Goal: Task Accomplishment & Management: Use online tool/utility

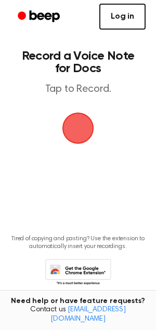
click at [126, 15] on link "Log in" at bounding box center [122, 17] width 46 height 26
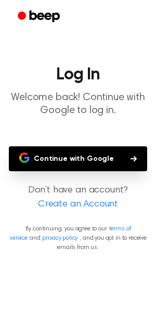
click at [113, 165] on button "Continue with Google" at bounding box center [78, 158] width 138 height 25
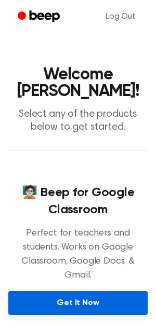
click at [65, 293] on link "Get It Now" at bounding box center [77, 303] width 139 height 24
click at [54, 291] on link "Get It Now" at bounding box center [77, 303] width 139 height 24
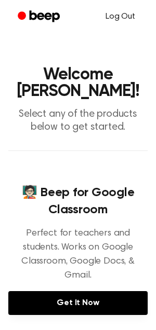
click at [107, 9] on link "Log Out" at bounding box center [120, 16] width 50 height 25
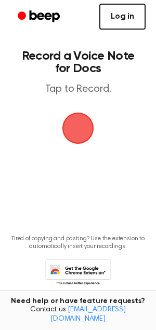
click at [106, 22] on link "Log in" at bounding box center [122, 17] width 46 height 26
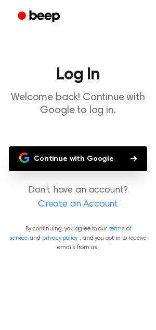
click at [42, 156] on button "Continue with Google" at bounding box center [78, 158] width 138 height 25
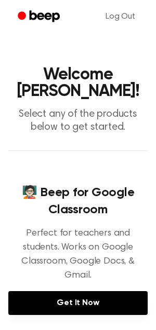
click at [83, 165] on div "🧑🏻‍🏫 Beep for Google Classroom Perfect for teachers and students. Works on Goog…" at bounding box center [77, 250] width 139 height 198
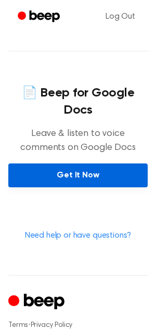
scroll to position [450, 0]
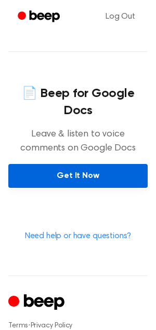
click at [53, 164] on link "Get It Now" at bounding box center [77, 176] width 139 height 24
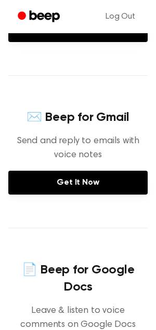
scroll to position [260, 0]
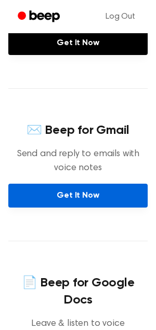
click at [66, 184] on link "Get It Now" at bounding box center [77, 196] width 139 height 24
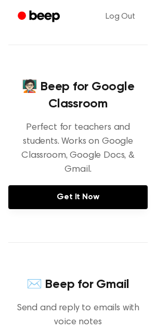
scroll to position [0, 0]
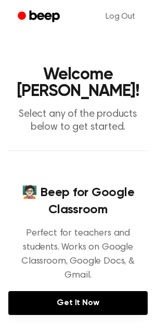
click at [52, 176] on div "🧑🏻‍🏫 Beep for Google Classroom Perfect for teachers and students. Works on Goog…" at bounding box center [77, 250] width 139 height 198
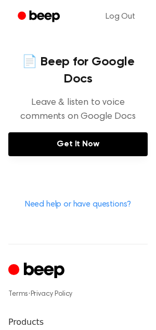
scroll to position [480, 0]
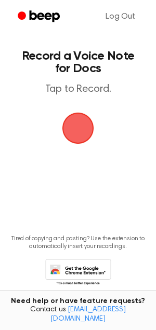
click at [78, 129] on span "button" at bounding box center [78, 128] width 45 height 45
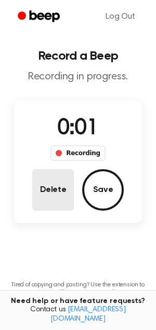
click at [60, 192] on button "Delete" at bounding box center [53, 190] width 42 height 42
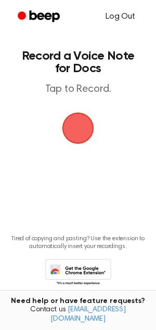
click at [118, 15] on link "Log Out" at bounding box center [120, 16] width 50 height 25
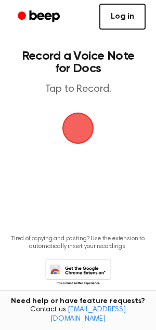
click at [124, 13] on link "Log in" at bounding box center [122, 17] width 46 height 26
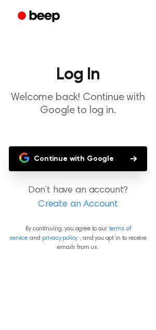
click at [81, 152] on button "Continue with Google" at bounding box center [78, 158] width 138 height 25
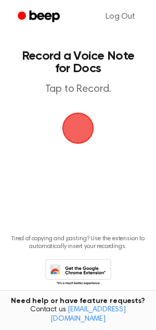
click at [73, 114] on span "button" at bounding box center [77, 128] width 37 height 37
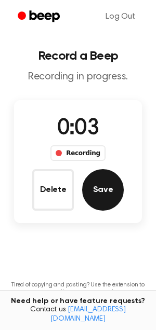
click at [99, 196] on button "Save" at bounding box center [103, 190] width 42 height 42
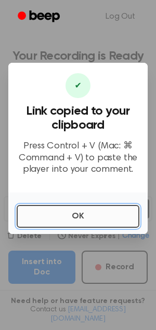
click at [101, 220] on button "OK" at bounding box center [78, 216] width 123 height 23
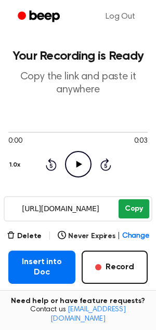
click at [133, 206] on button "Copy" at bounding box center [133, 208] width 31 height 19
